Goal: Task Accomplishment & Management: Manage account settings

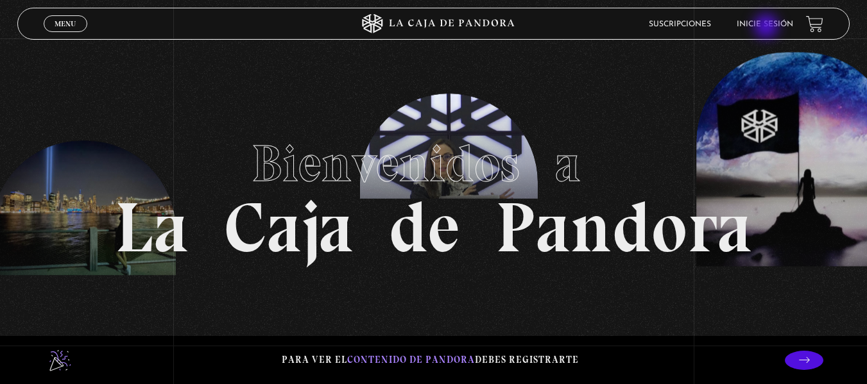
click at [769, 22] on link "Inicie sesión" at bounding box center [765, 25] width 56 height 8
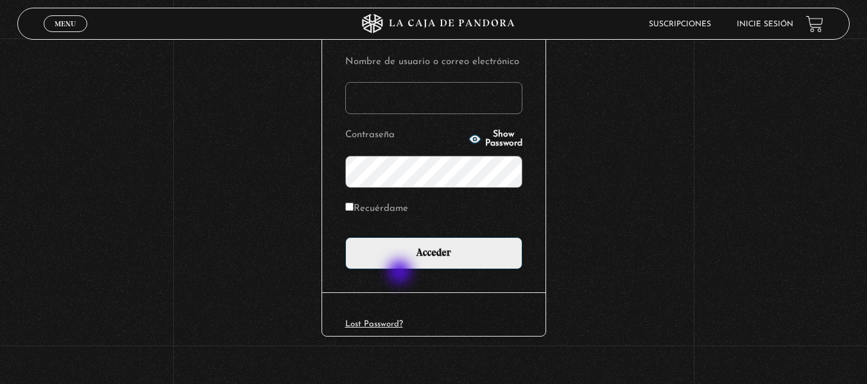
scroll to position [175, 0]
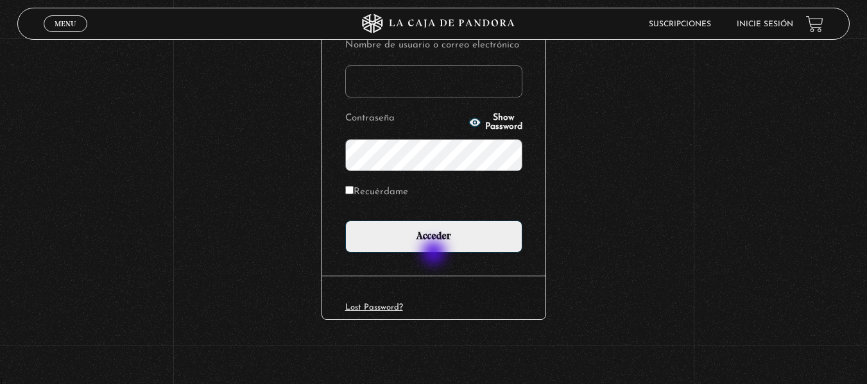
type input "[EMAIL_ADDRESS][DOMAIN_NAME]"
click at [435, 254] on div "Nombre de usuario o correo electrónico elizabethx6488@gmail.com Contraseña Show…" at bounding box center [433, 144] width 223 height 263
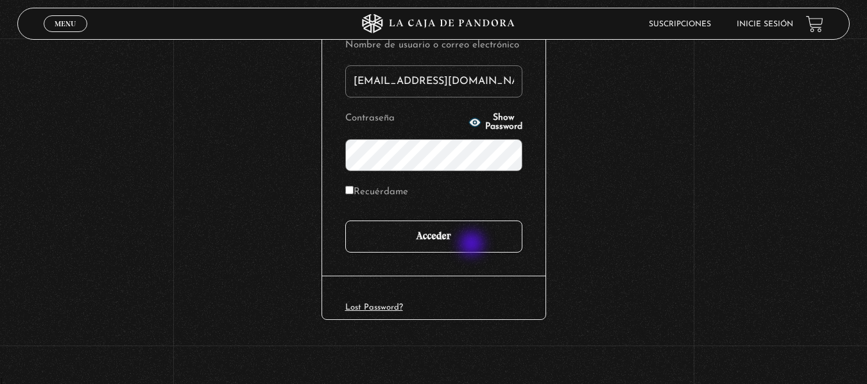
click at [473, 244] on input "Acceder" at bounding box center [433, 237] width 177 height 32
